Goal: Transaction & Acquisition: Purchase product/service

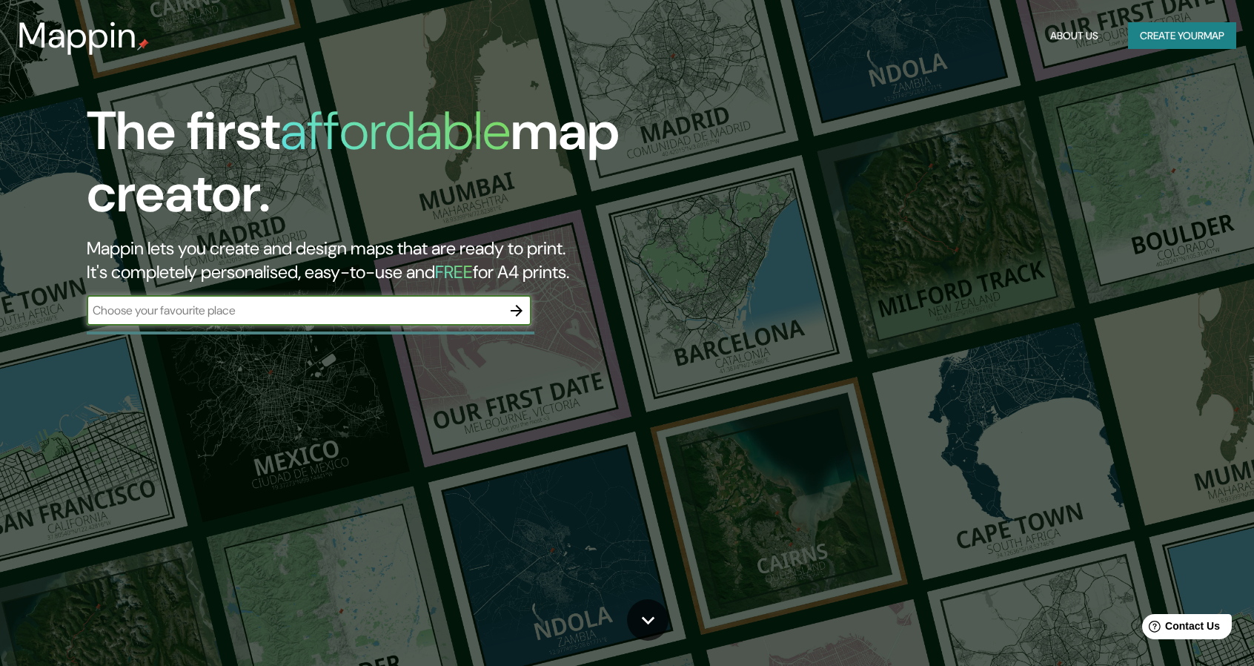
click at [408, 308] on input "text" at bounding box center [294, 310] width 415 height 17
click at [343, 311] on input "text" at bounding box center [294, 310] width 415 height 17
type input "[PERSON_NAME]"
click at [523, 316] on icon "button" at bounding box center [517, 311] width 18 height 18
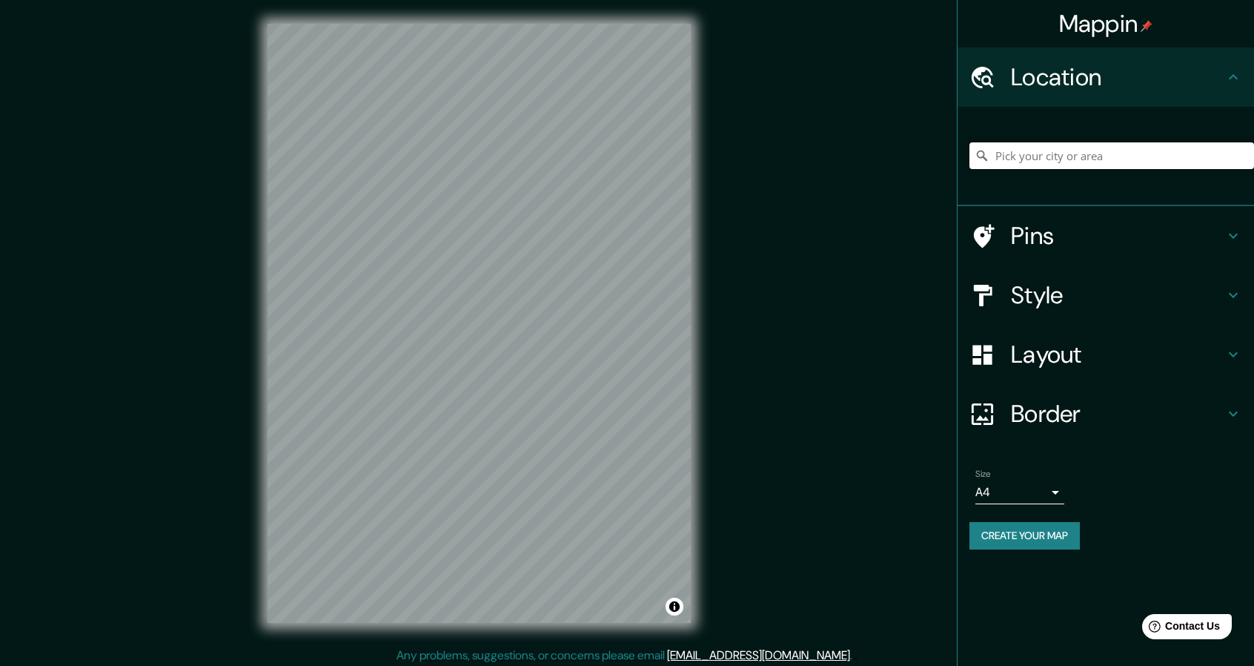
click at [1125, 158] on input "Pick your city or area" at bounding box center [1112, 155] width 285 height 27
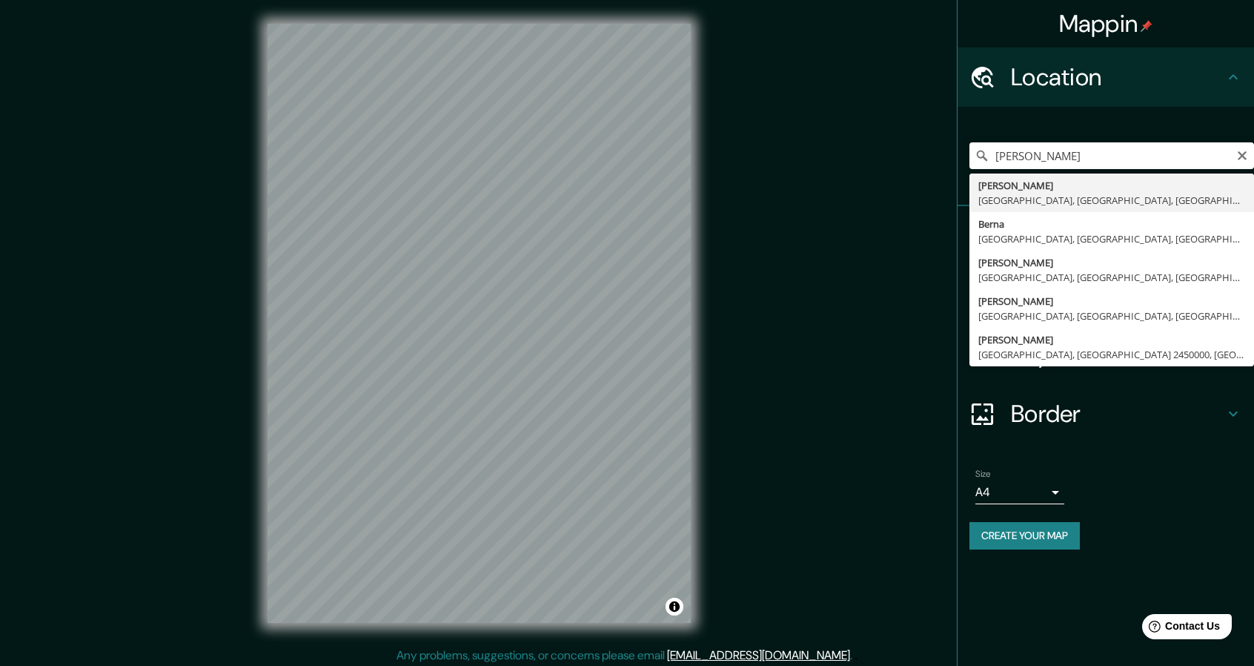
type input "[PERSON_NAME], [GEOGRAPHIC_DATA], [GEOGRAPHIC_DATA], [GEOGRAPHIC_DATA]"
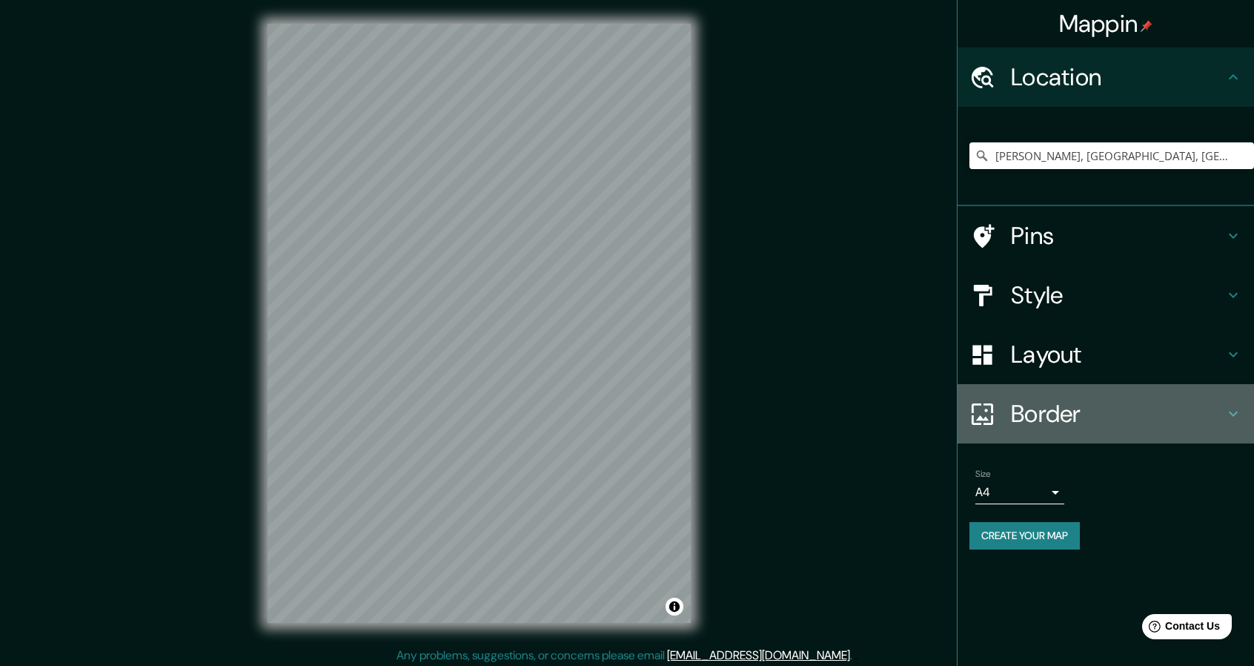
click at [1078, 413] on h4 "Border" at bounding box center [1118, 414] width 214 height 30
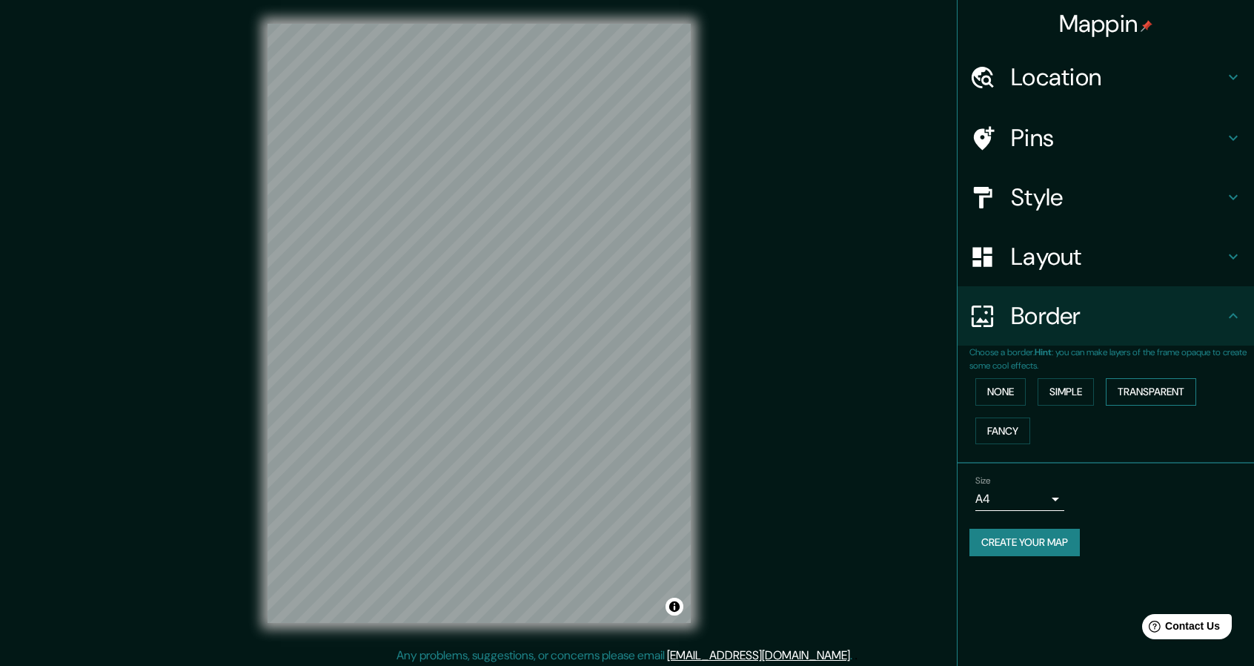
click at [1145, 394] on button "Transparent" at bounding box center [1151, 391] width 90 height 27
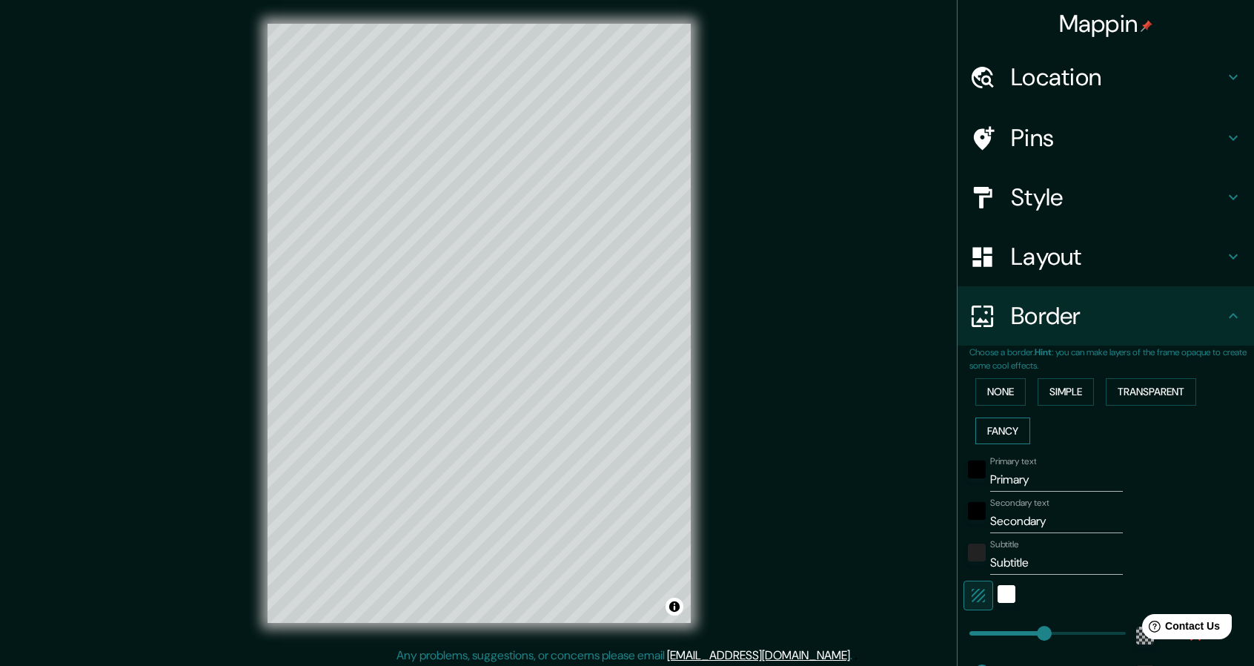
click at [1001, 429] on button "Fancy" at bounding box center [1003, 430] width 55 height 27
click at [1072, 398] on button "Simple" at bounding box center [1066, 391] width 56 height 27
click at [996, 398] on button "None" at bounding box center [1001, 391] width 50 height 27
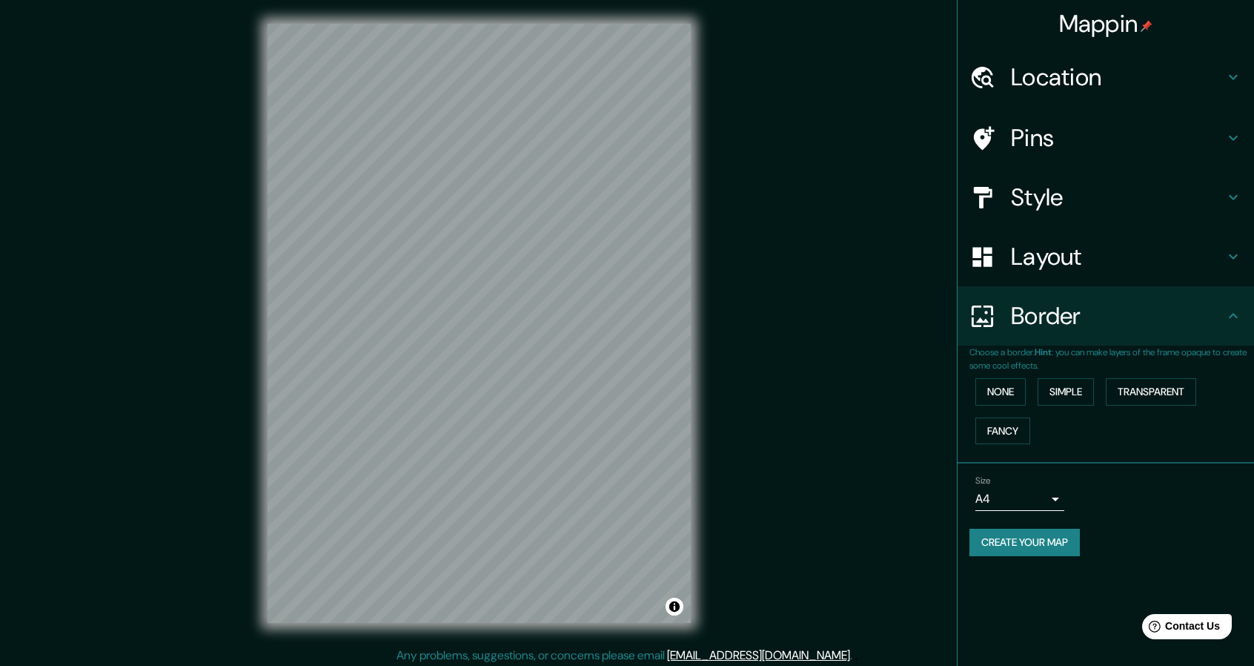
click at [1074, 253] on h4 "Layout" at bounding box center [1118, 257] width 214 height 30
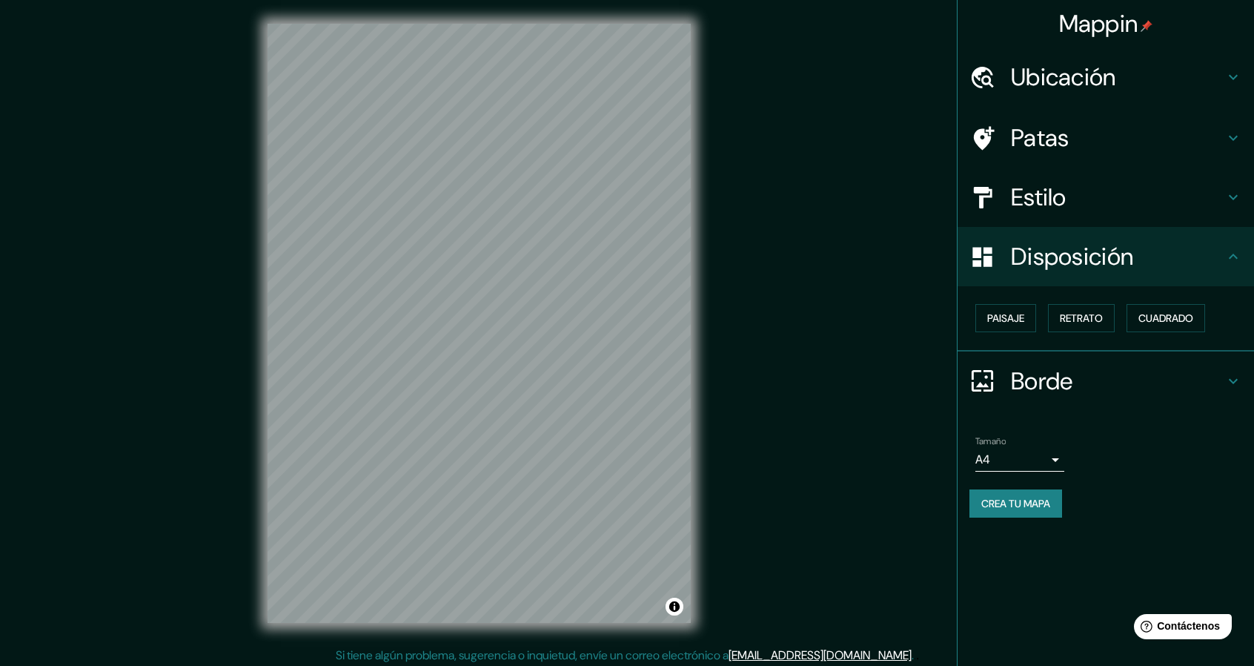
click at [1148, 386] on h4 "Borde" at bounding box center [1118, 381] width 214 height 30
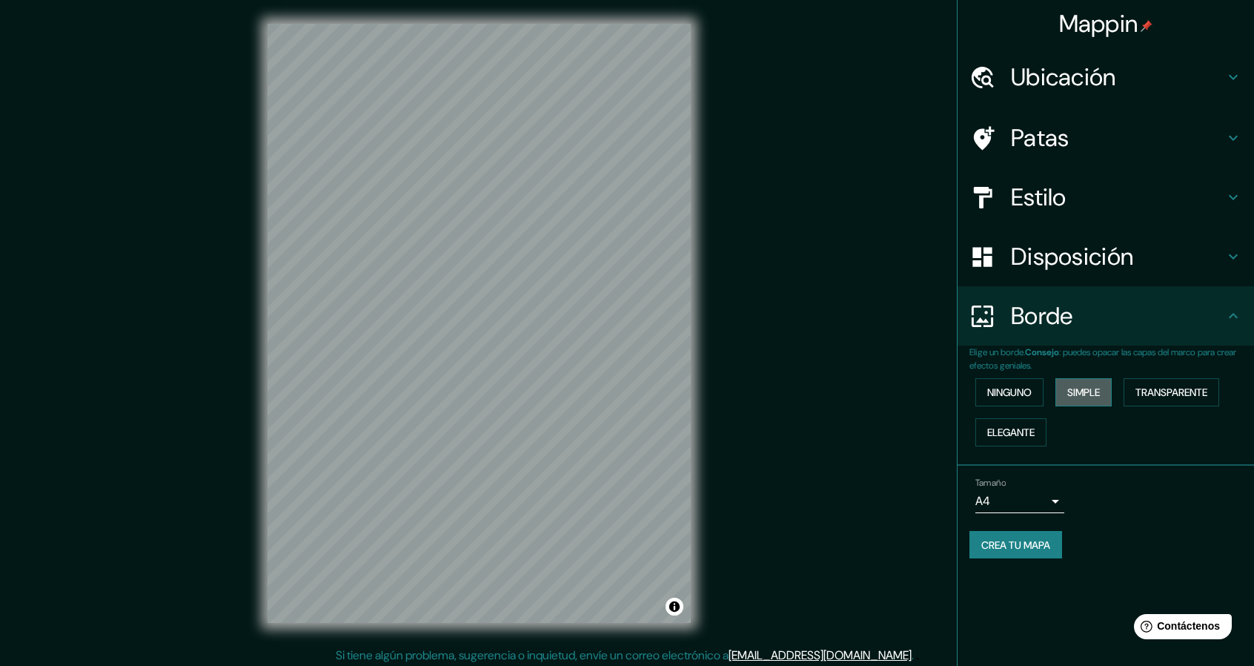
click at [1100, 391] on font "Simple" at bounding box center [1084, 392] width 33 height 13
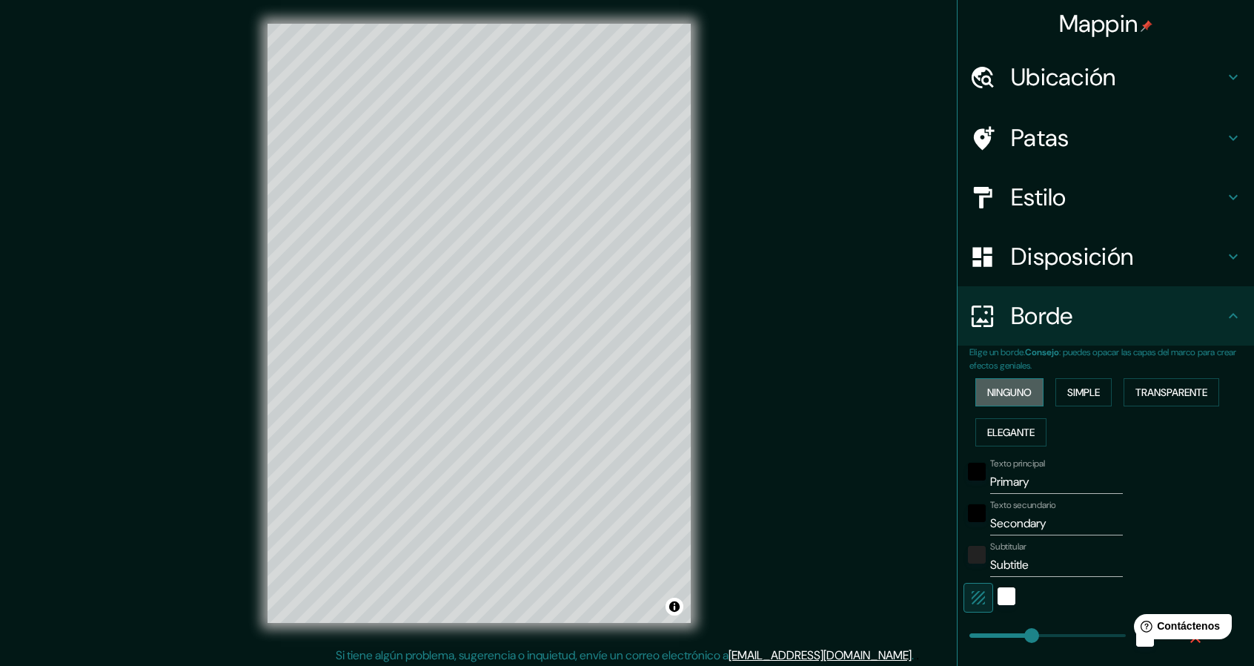
click at [1002, 392] on font "Ninguno" at bounding box center [1010, 392] width 44 height 13
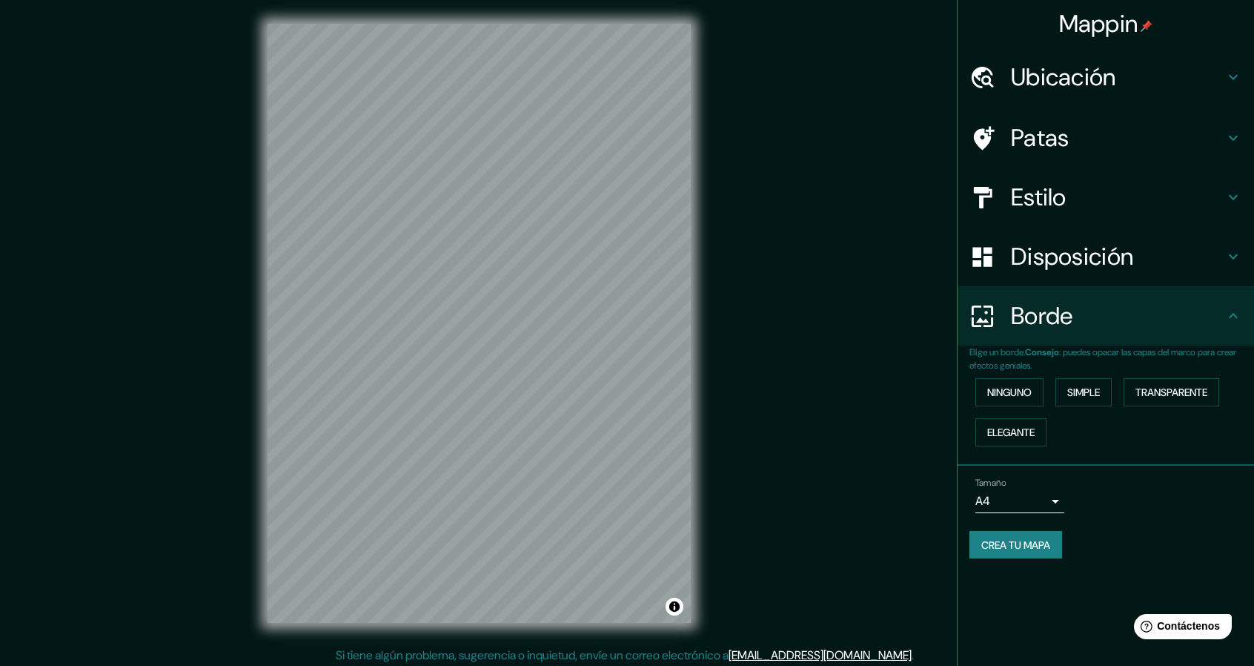
click at [1128, 253] on font "Disposición" at bounding box center [1072, 256] width 122 height 31
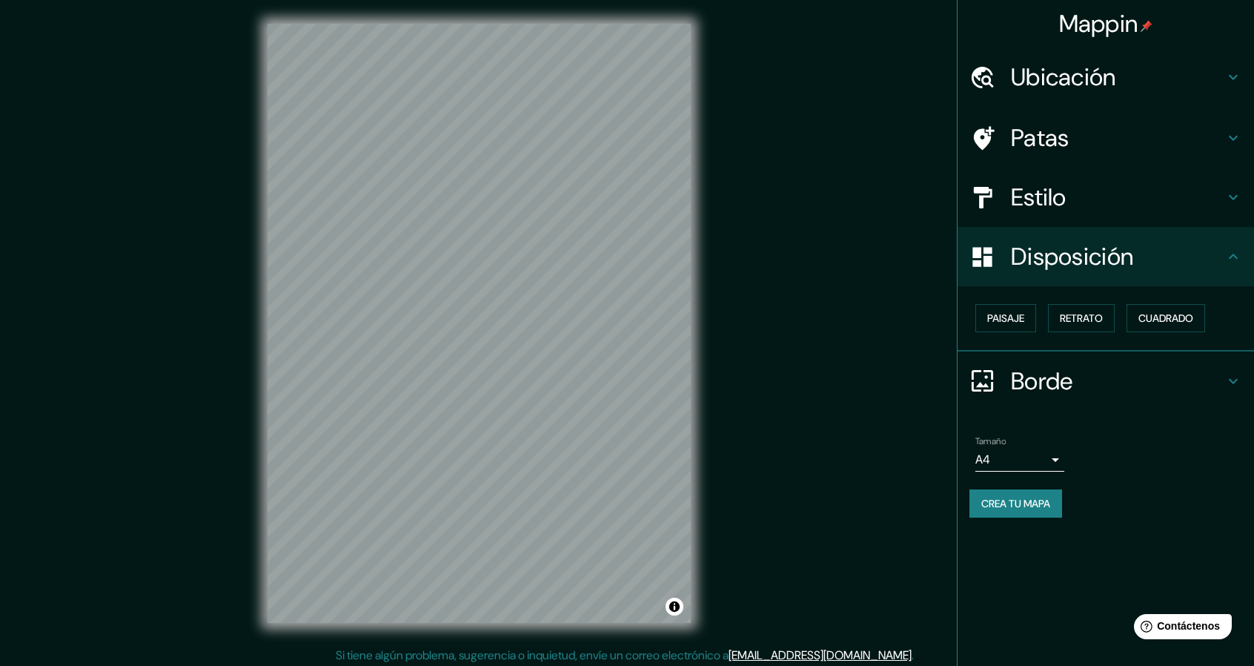
click at [1131, 202] on h4 "Estilo" at bounding box center [1118, 197] width 214 height 30
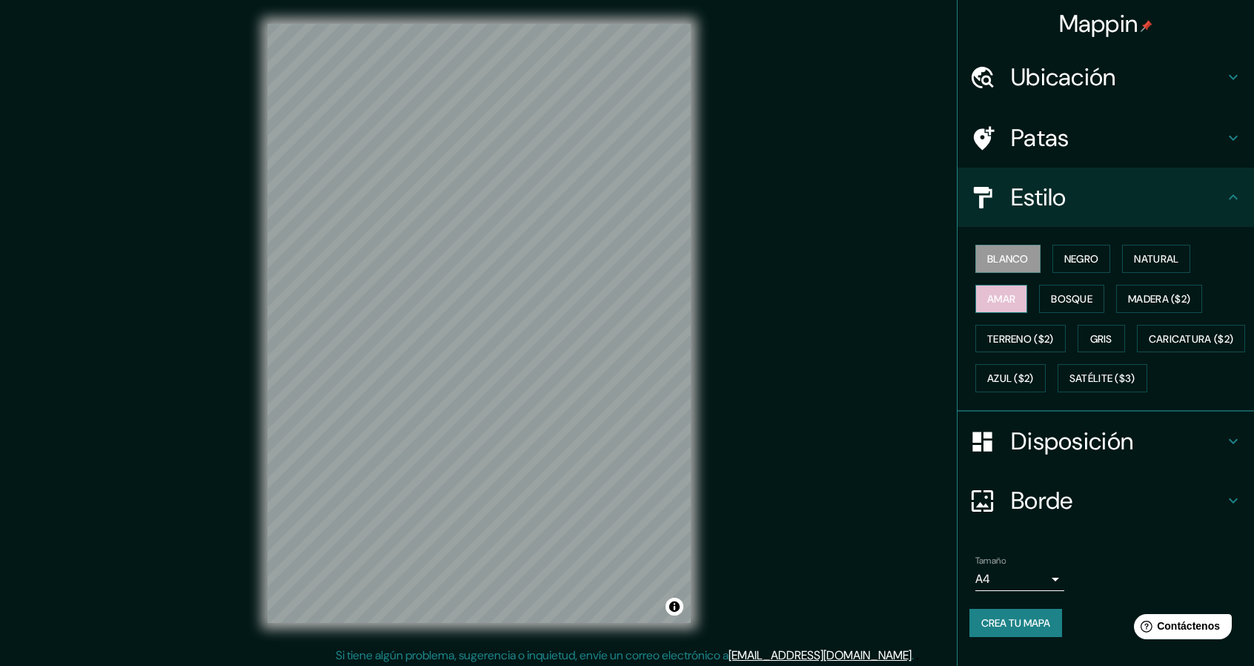
click at [988, 297] on font "Amar" at bounding box center [1002, 298] width 28 height 13
click at [1065, 262] on font "Negro" at bounding box center [1082, 258] width 35 height 13
click at [1180, 270] on button "Natural" at bounding box center [1157, 259] width 68 height 28
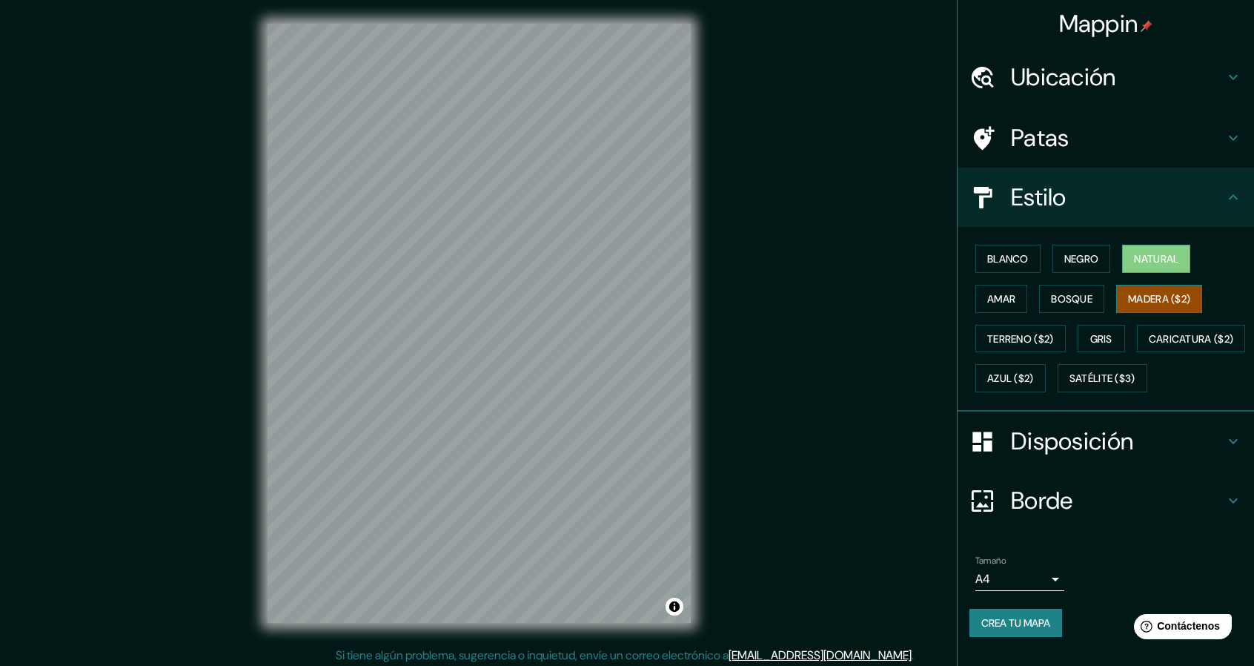
click at [1158, 306] on font "Madera ($2)" at bounding box center [1159, 298] width 62 height 19
click at [1106, 347] on button "Gris" at bounding box center [1101, 339] width 47 height 28
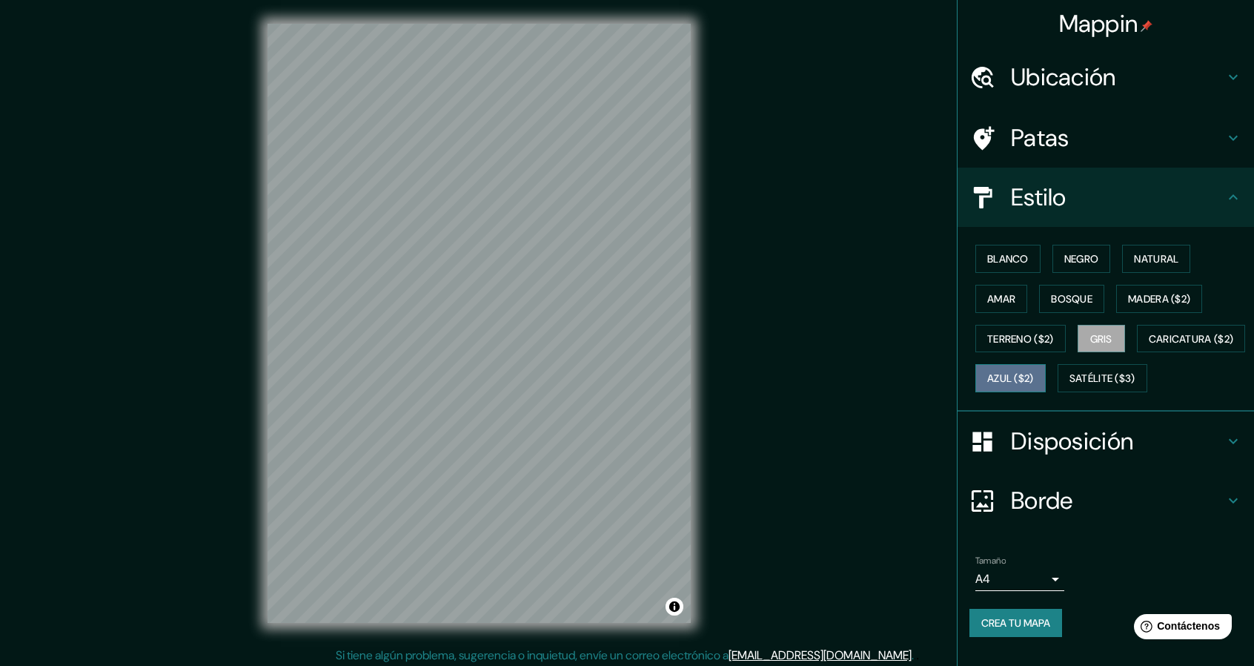
click at [1046, 386] on button "Azul ($2)" at bounding box center [1011, 378] width 70 height 28
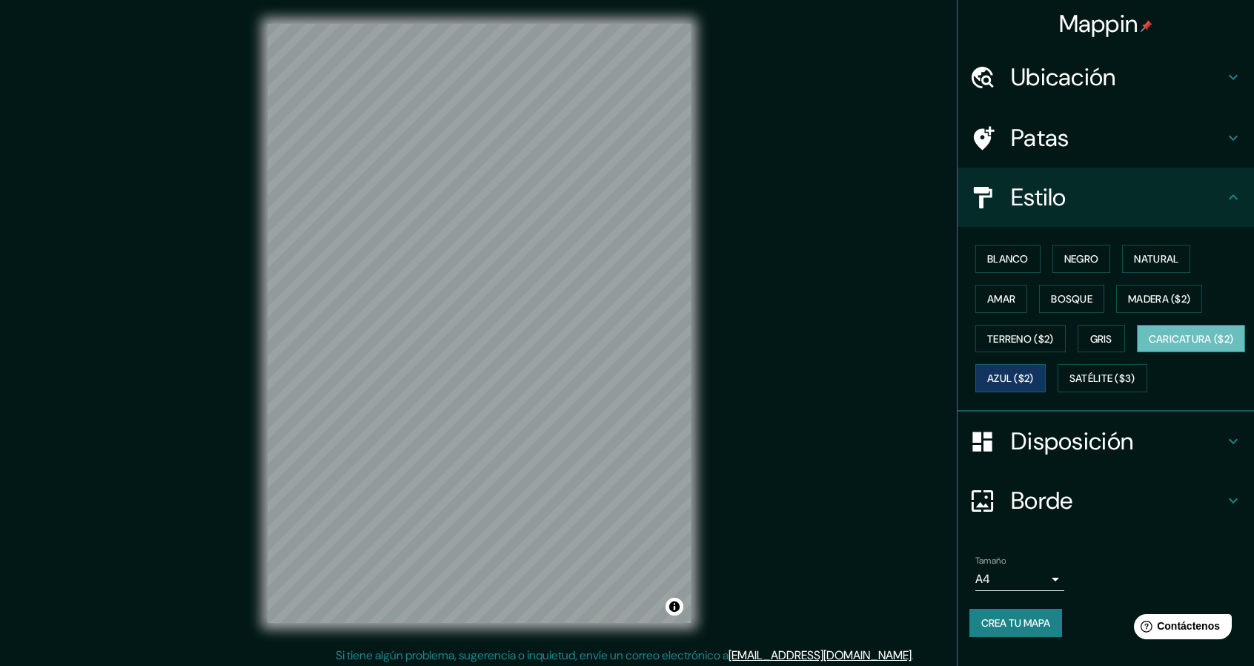
click at [1137, 353] on button "Caricatura ($2)" at bounding box center [1191, 339] width 109 height 28
click at [1070, 388] on font "Satélite ($3)" at bounding box center [1103, 377] width 66 height 19
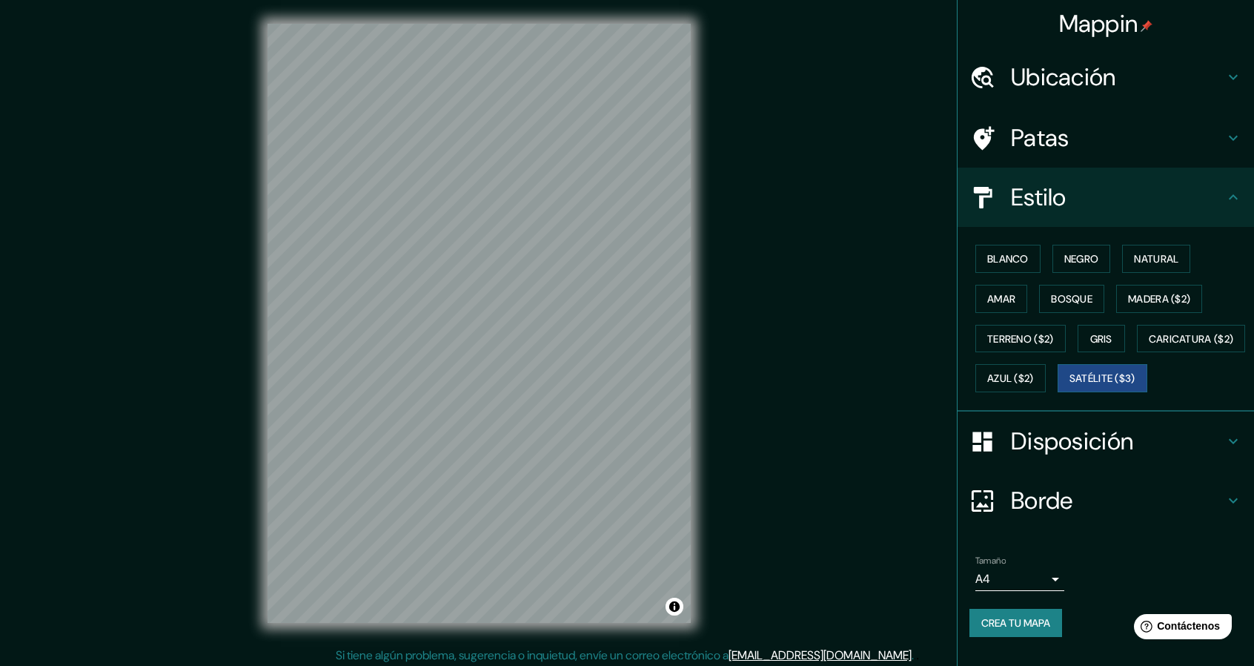
click at [1133, 142] on h4 "Patas" at bounding box center [1118, 138] width 214 height 30
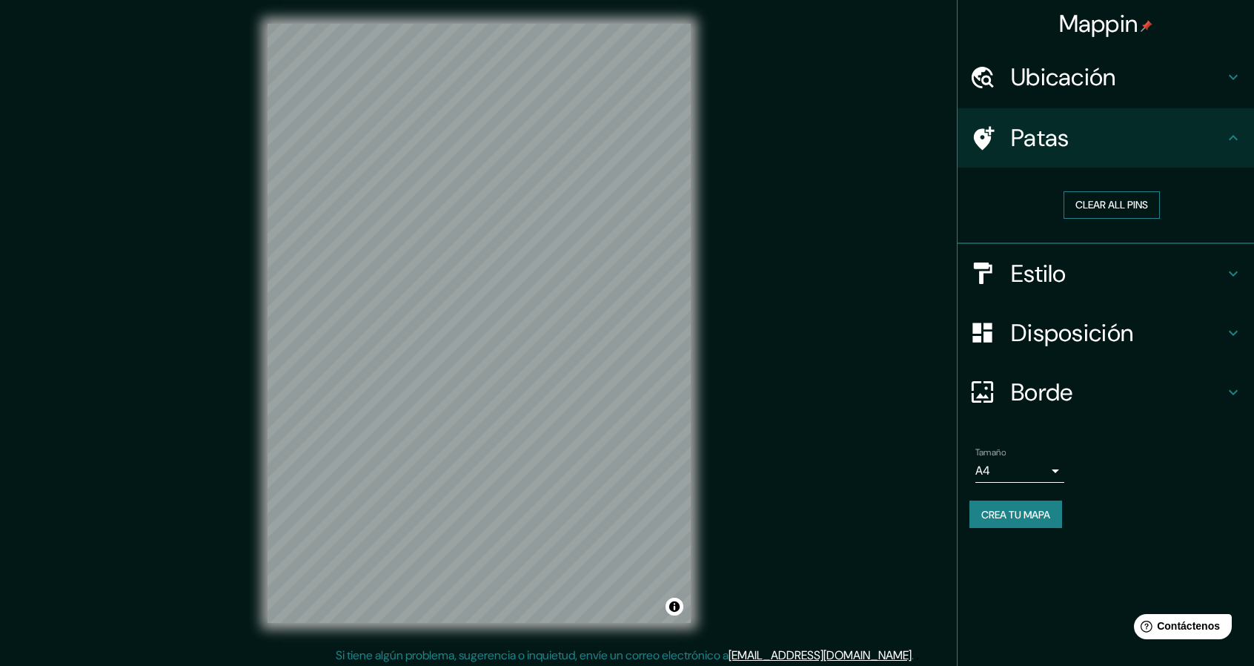
click at [1117, 210] on button "Clear all pins" at bounding box center [1112, 204] width 96 height 27
click at [1090, 202] on button "Clear all pins" at bounding box center [1112, 204] width 96 height 27
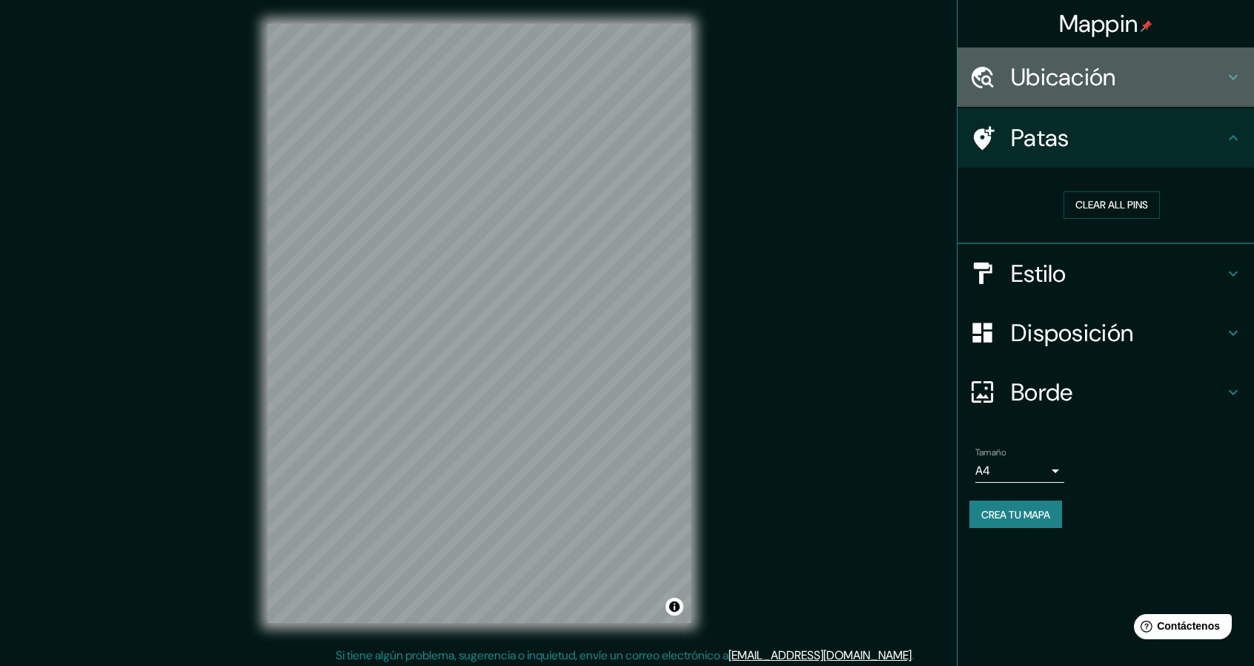
click at [1124, 82] on h4 "Ubicación" at bounding box center [1118, 77] width 214 height 30
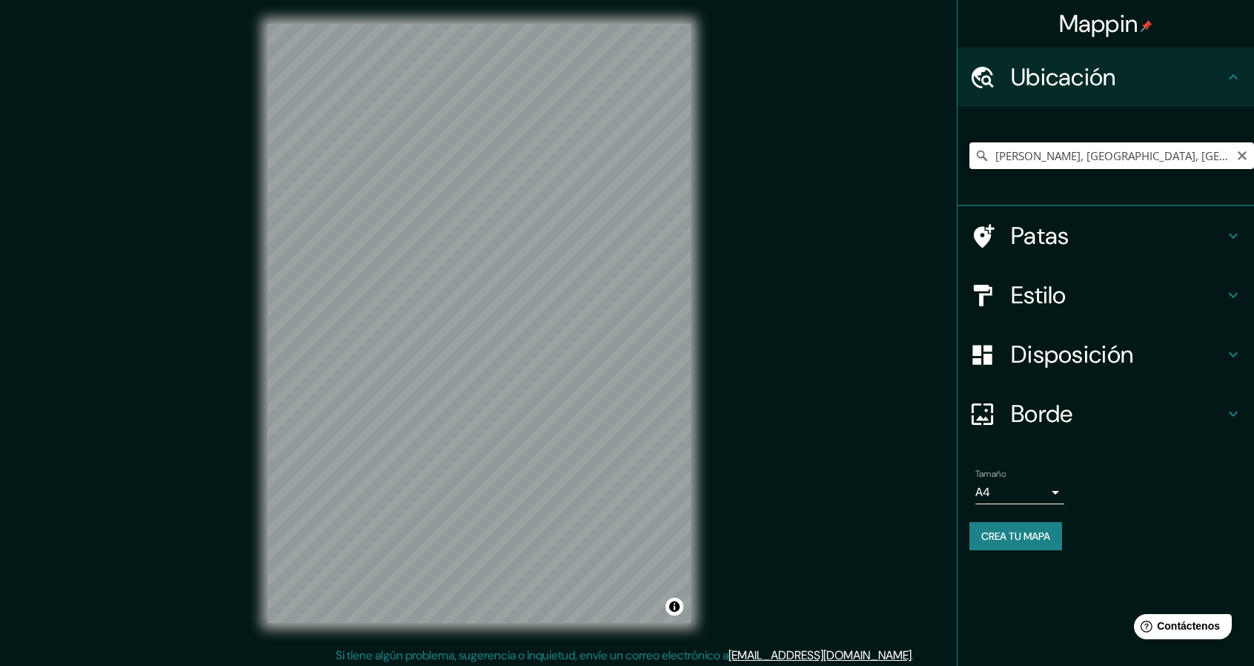
click at [1214, 150] on input "[PERSON_NAME], [GEOGRAPHIC_DATA], [GEOGRAPHIC_DATA], [GEOGRAPHIC_DATA]" at bounding box center [1112, 155] width 285 height 27
click at [830, 325] on div "Mappin Ubicación [PERSON_NAME], [GEOGRAPHIC_DATA], [GEOGRAPHIC_DATA], [GEOGRAPH…" at bounding box center [627, 335] width 1254 height 670
